Goal: Transaction & Acquisition: Purchase product/service

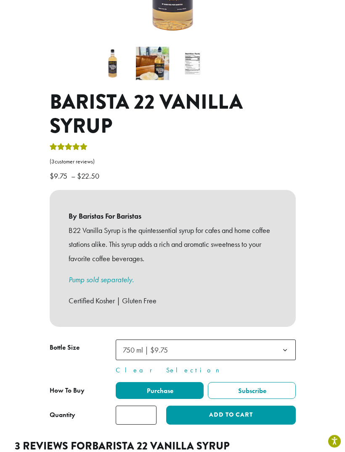
scroll to position [222, 0]
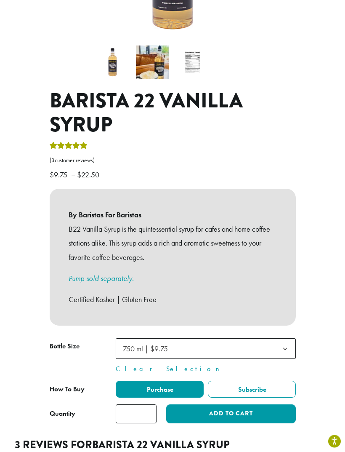
click at [277, 406] on button "Add to cart" at bounding box center [230, 413] width 129 height 19
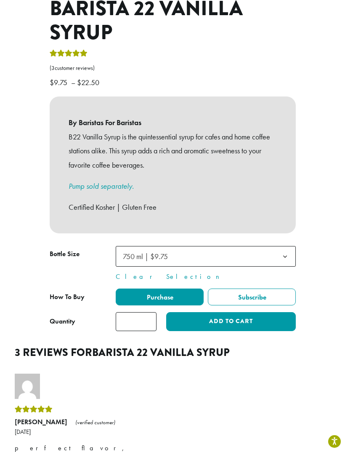
scroll to position [316, 0]
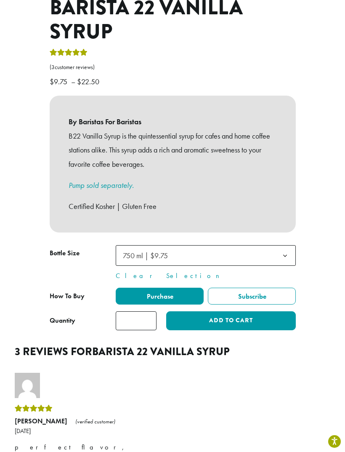
click at [256, 311] on button "Add to cart" at bounding box center [230, 320] width 129 height 19
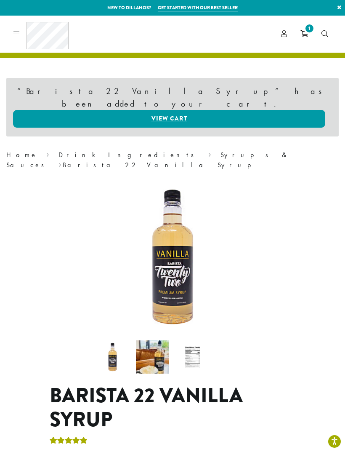
click at [100, 150] on link "Syrups & Sauces" at bounding box center [147, 159] width 283 height 19
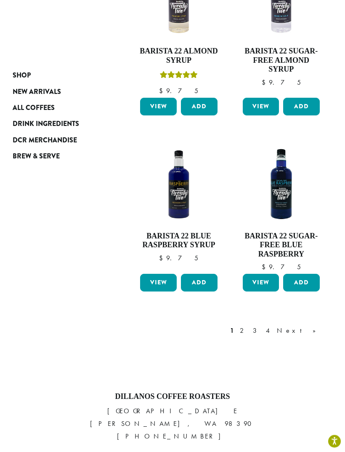
scroll to position [957, 0]
click at [282, 325] on div "1 2 3 4 Next »" at bounding box center [278, 330] width 98 height 10
click at [317, 325] on link "Next »" at bounding box center [299, 330] width 48 height 10
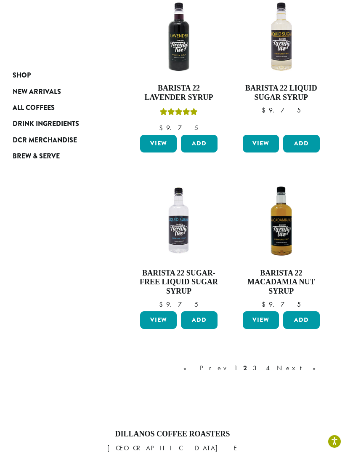
scroll to position [872, 0]
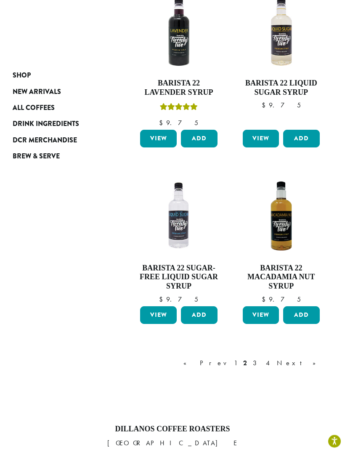
click at [317, 358] on link "Next »" at bounding box center [299, 363] width 48 height 10
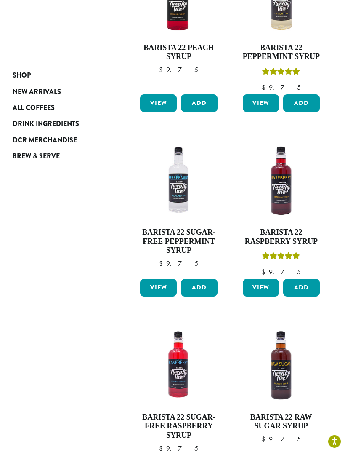
scroll to position [51, 0]
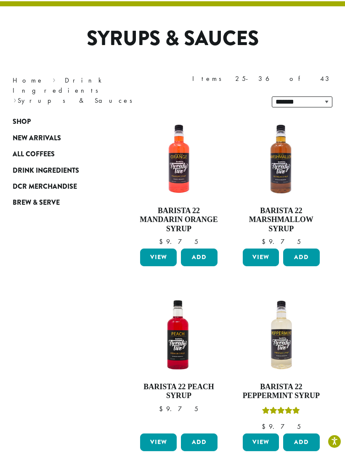
click at [305, 248] on button "Add" at bounding box center [301, 257] width 37 height 18
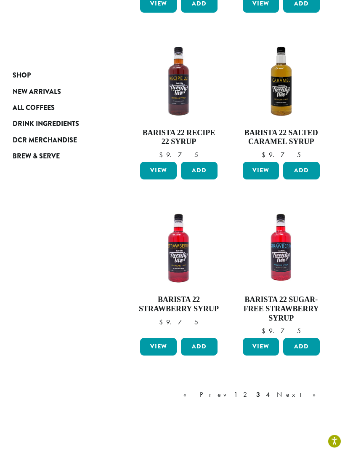
scroll to position [856, 0]
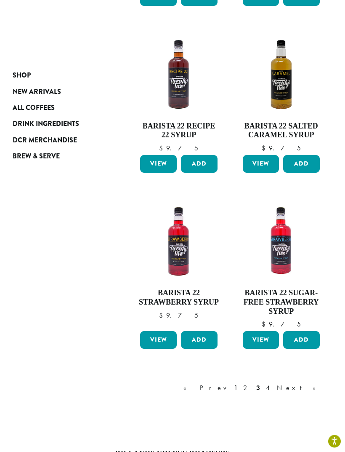
click at [315, 383] on link "Next »" at bounding box center [299, 388] width 48 height 10
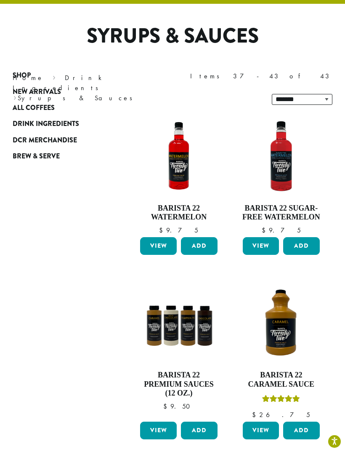
scroll to position [51, 0]
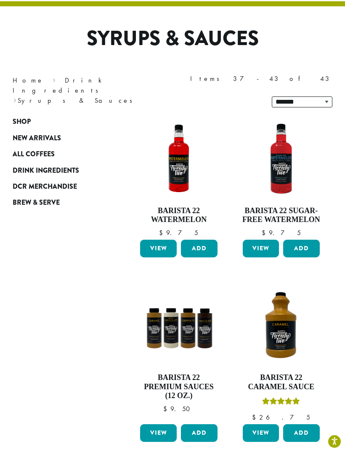
click at [203, 424] on button "Add" at bounding box center [199, 433] width 37 height 18
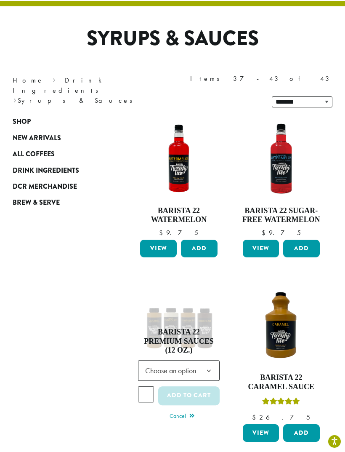
click at [198, 362] on span "Choose an option" at bounding box center [173, 370] width 63 height 16
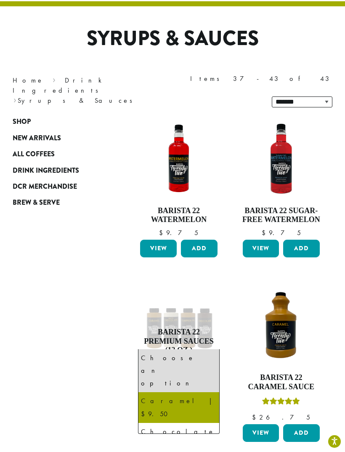
select select "*******"
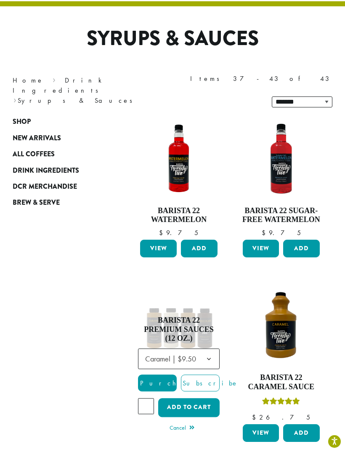
click at [208, 398] on button "Add to cart" at bounding box center [188, 407] width 61 height 19
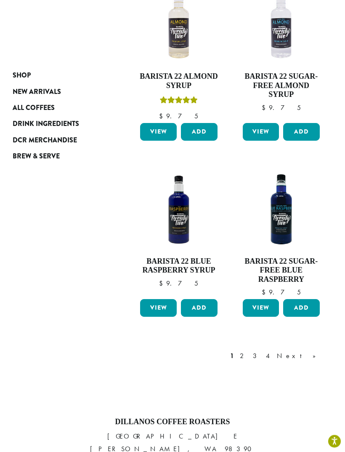
scroll to position [1029, 0]
click at [273, 351] on link "4" at bounding box center [268, 356] width 8 height 10
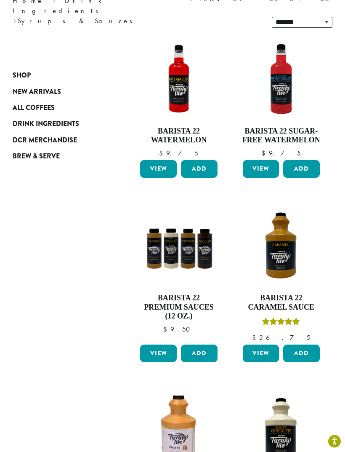
scroll to position [129, 0]
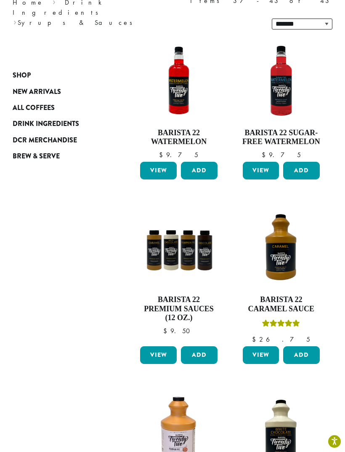
click at [204, 346] on button "Add" at bounding box center [199, 355] width 37 height 18
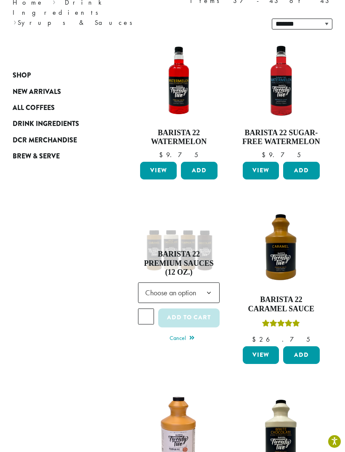
click at [199, 282] on b at bounding box center [209, 292] width 21 height 21
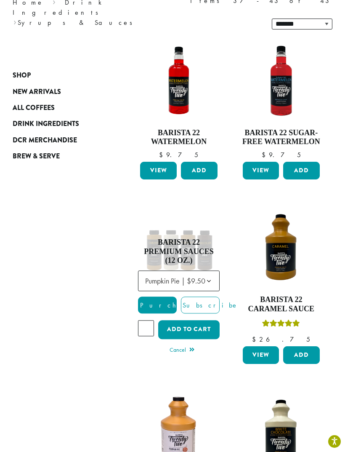
click at [207, 271] on b at bounding box center [209, 281] width 21 height 21
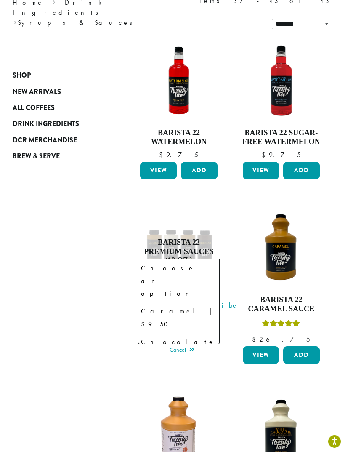
select select "**********"
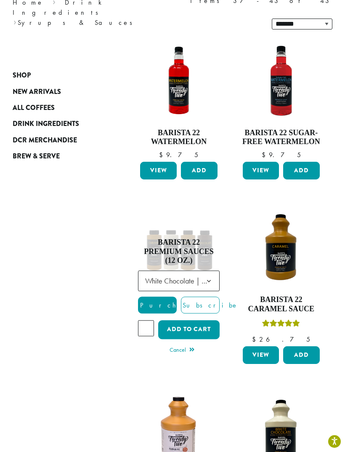
click at [211, 320] on button "Add to cart" at bounding box center [188, 329] width 61 height 19
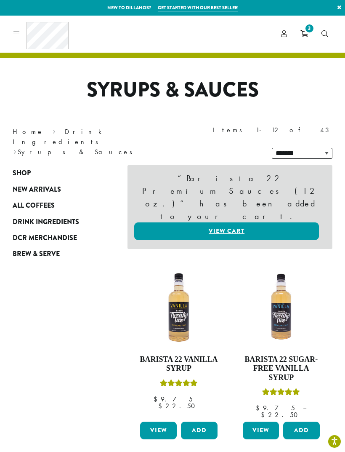
click at [290, 222] on link "View cart" at bounding box center [226, 231] width 185 height 18
click at [59, 129] on link "Drink Ingredients" at bounding box center [60, 136] width 94 height 19
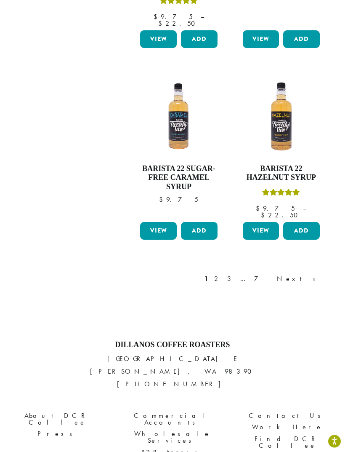
scroll to position [1020, 0]
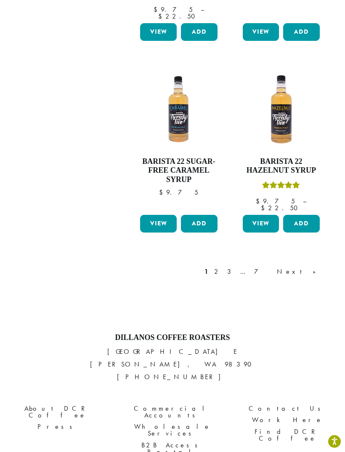
click at [273, 266] on link "7" at bounding box center [263, 271] width 20 height 10
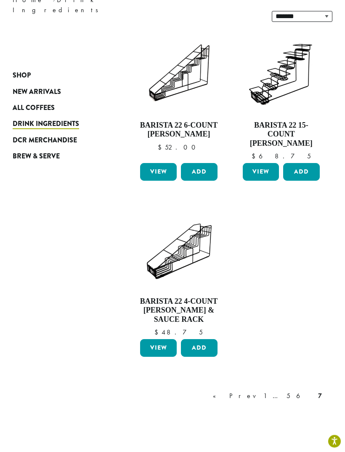
scroll to position [137, 0]
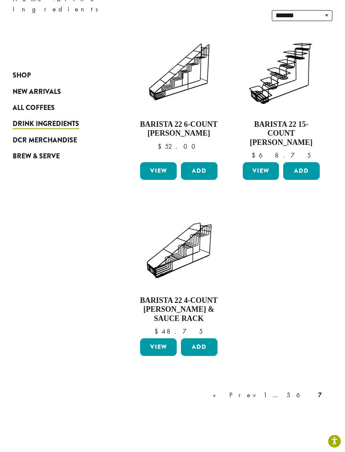
click at [259, 390] on link "« Prev" at bounding box center [235, 395] width 48 height 10
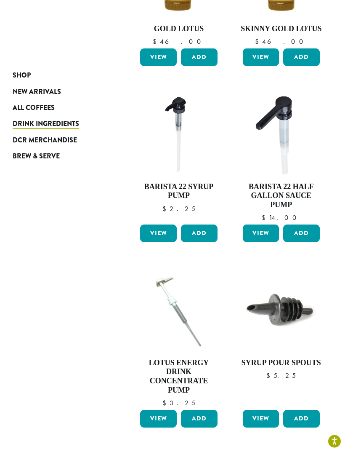
scroll to position [744, 0]
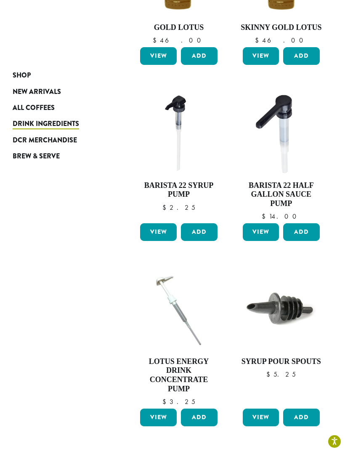
click at [199, 223] on button "Add" at bounding box center [199, 232] width 37 height 18
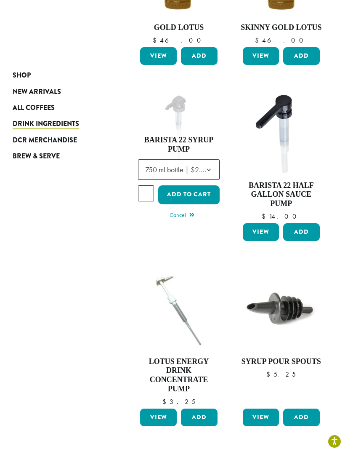
click at [145, 185] on input "*" at bounding box center [146, 193] width 16 height 16
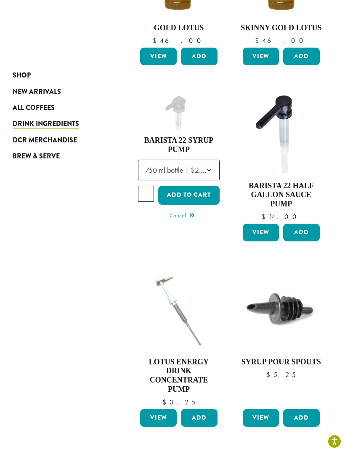
type input "*"
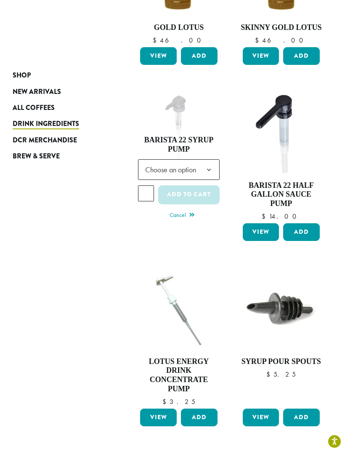
click at [207, 160] on b at bounding box center [209, 170] width 21 height 21
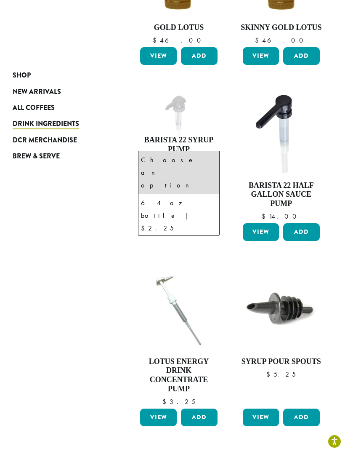
select select "**********"
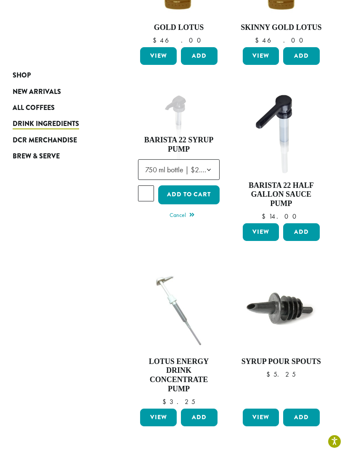
click at [202, 185] on button "Add to cart" at bounding box center [188, 194] width 61 height 19
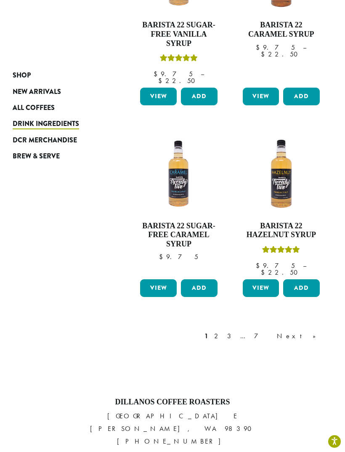
scroll to position [1080, 0]
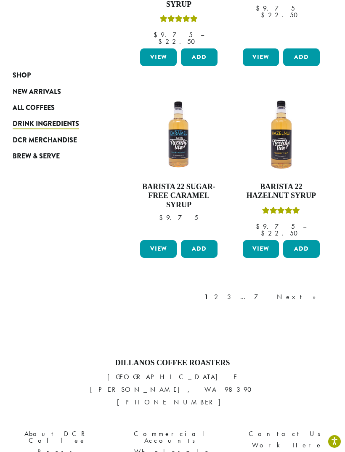
click at [280, 292] on div "1 2 3 … 7 Next »" at bounding box center [264, 297] width 123 height 10
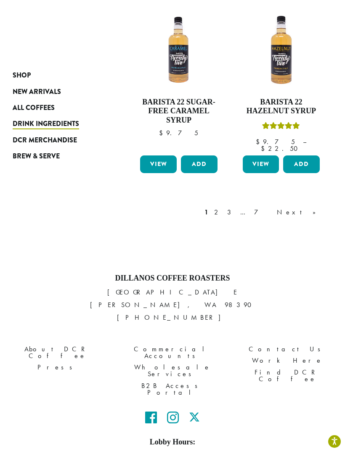
scroll to position [1020, 0]
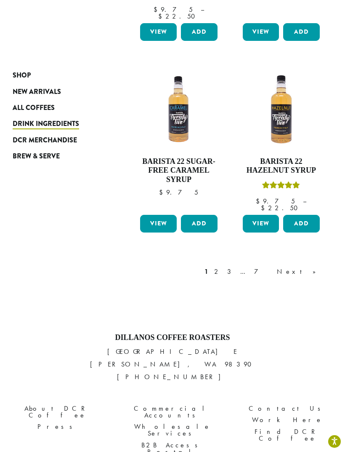
click at [272, 266] on div "1 2 3 … 7 Next »" at bounding box center [264, 271] width 123 height 10
click at [236, 266] on link "3" at bounding box center [231, 271] width 11 height 10
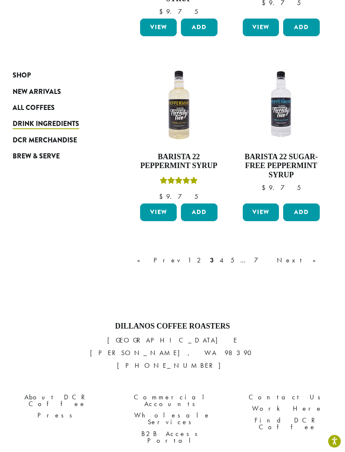
scroll to position [994, 0]
click at [226, 255] on link "4" at bounding box center [222, 260] width 8 height 10
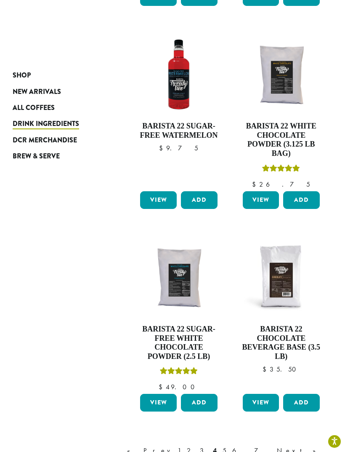
scroll to position [838, 0]
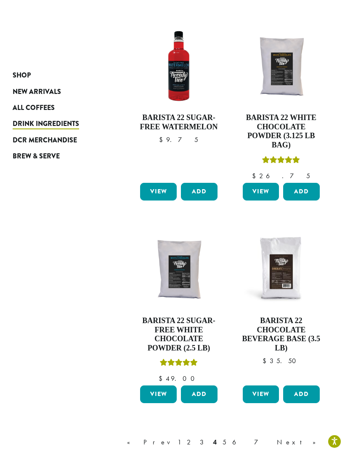
click at [305, 183] on button "Add" at bounding box center [301, 192] width 37 height 18
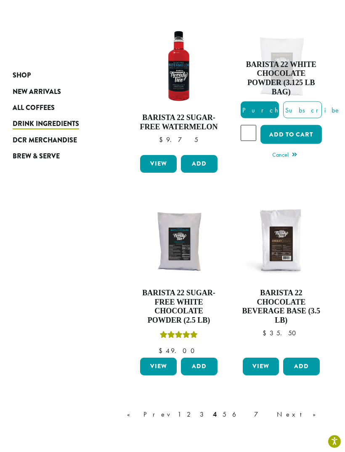
click at [228, 409] on link "5" at bounding box center [224, 414] width 7 height 10
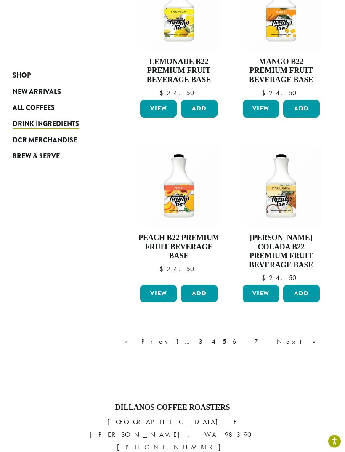
scroll to position [969, 0]
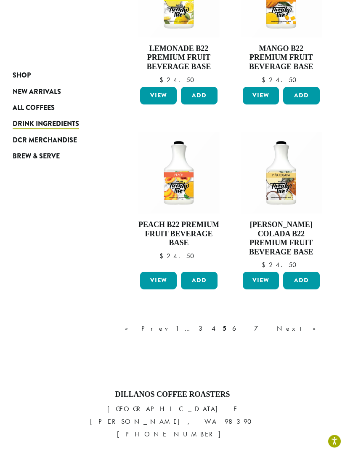
click at [250, 324] on link "6" at bounding box center [240, 329] width 19 height 10
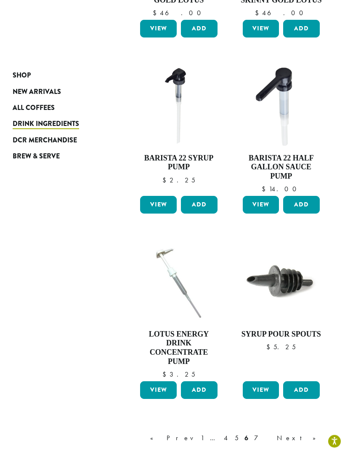
scroll to position [772, 0]
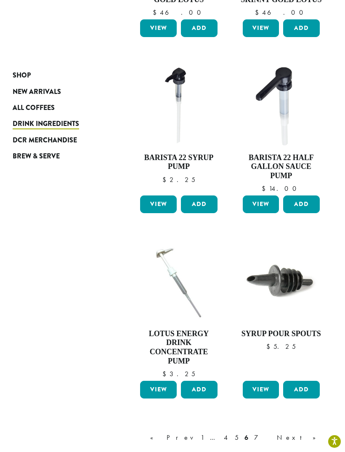
click at [231, 432] on link "4" at bounding box center [226, 437] width 8 height 10
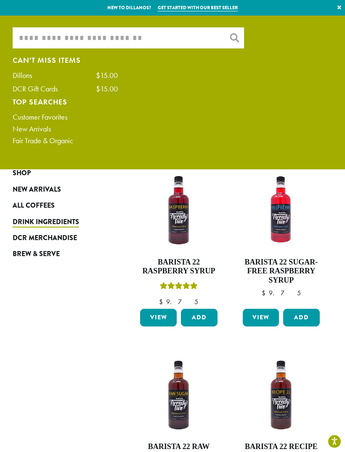
click at [152, 37] on input "What are you searching for?" at bounding box center [128, 37] width 231 height 21
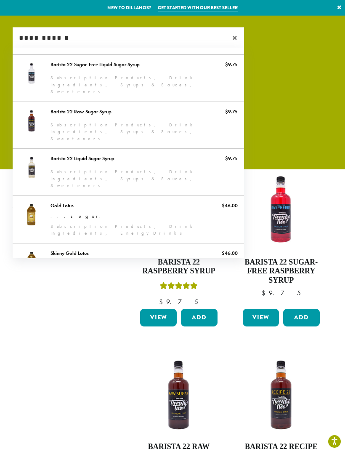
type input "**********"
click at [287, 89] on div "**********" at bounding box center [172, 87] width 332 height 121
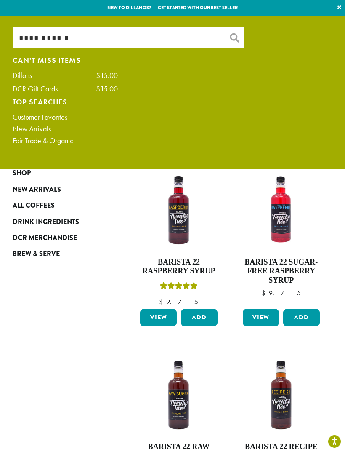
click at [335, 10] on link "×" at bounding box center [339, 7] width 11 height 15
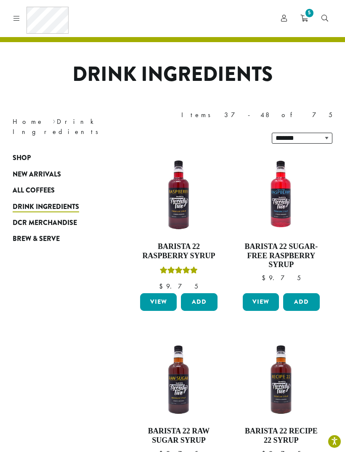
click at [308, 18] on span "5" at bounding box center [309, 12] width 11 height 11
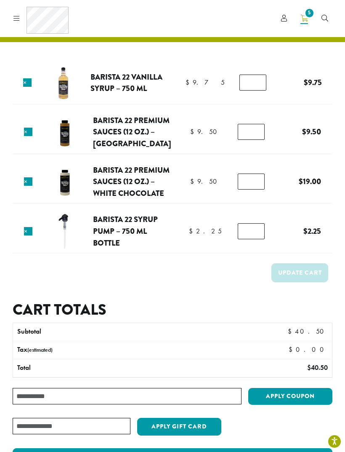
click at [252, 230] on input "*" at bounding box center [251, 231] width 27 height 16
click at [226, 295] on form "Product Price Quantity Subtotal × Barista 22 Vanilla Syrup – 750 ml $ 9.75 $ 9.…" at bounding box center [173, 181] width 320 height 238
click at [245, 183] on input "*" at bounding box center [251, 181] width 27 height 16
click at [258, 179] on input "*" at bounding box center [251, 181] width 27 height 16
type input "*"
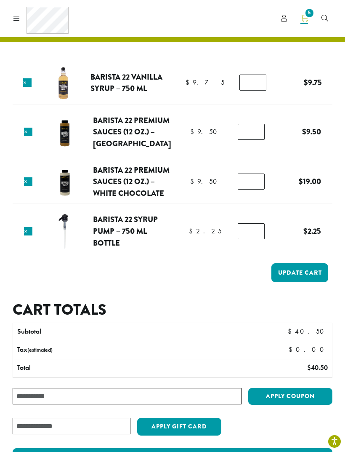
click at [310, 276] on button "Update cart" at bounding box center [299, 272] width 57 height 19
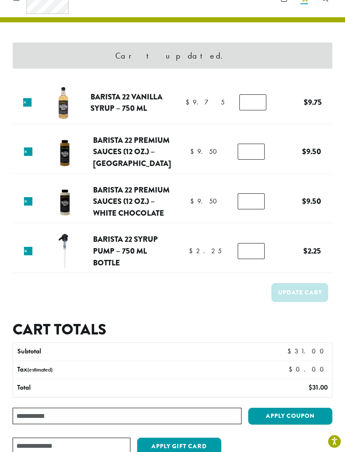
scroll to position [20, 0]
